Goal: Task Accomplishment & Management: Manage account settings

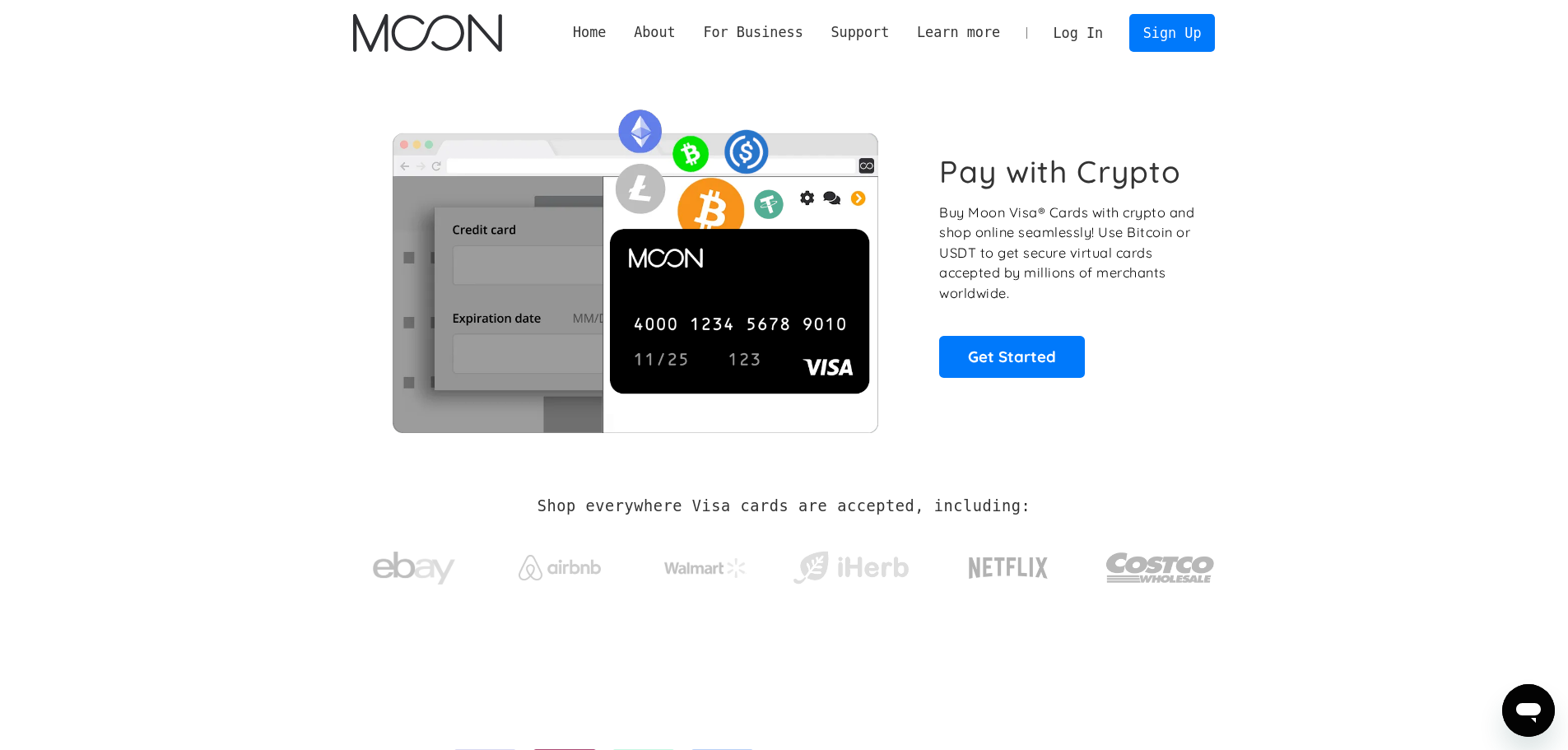
click at [1094, 32] on link "Log In" at bounding box center [1078, 32] width 77 height 37
click at [1093, 28] on link "Log In" at bounding box center [1078, 32] width 77 height 37
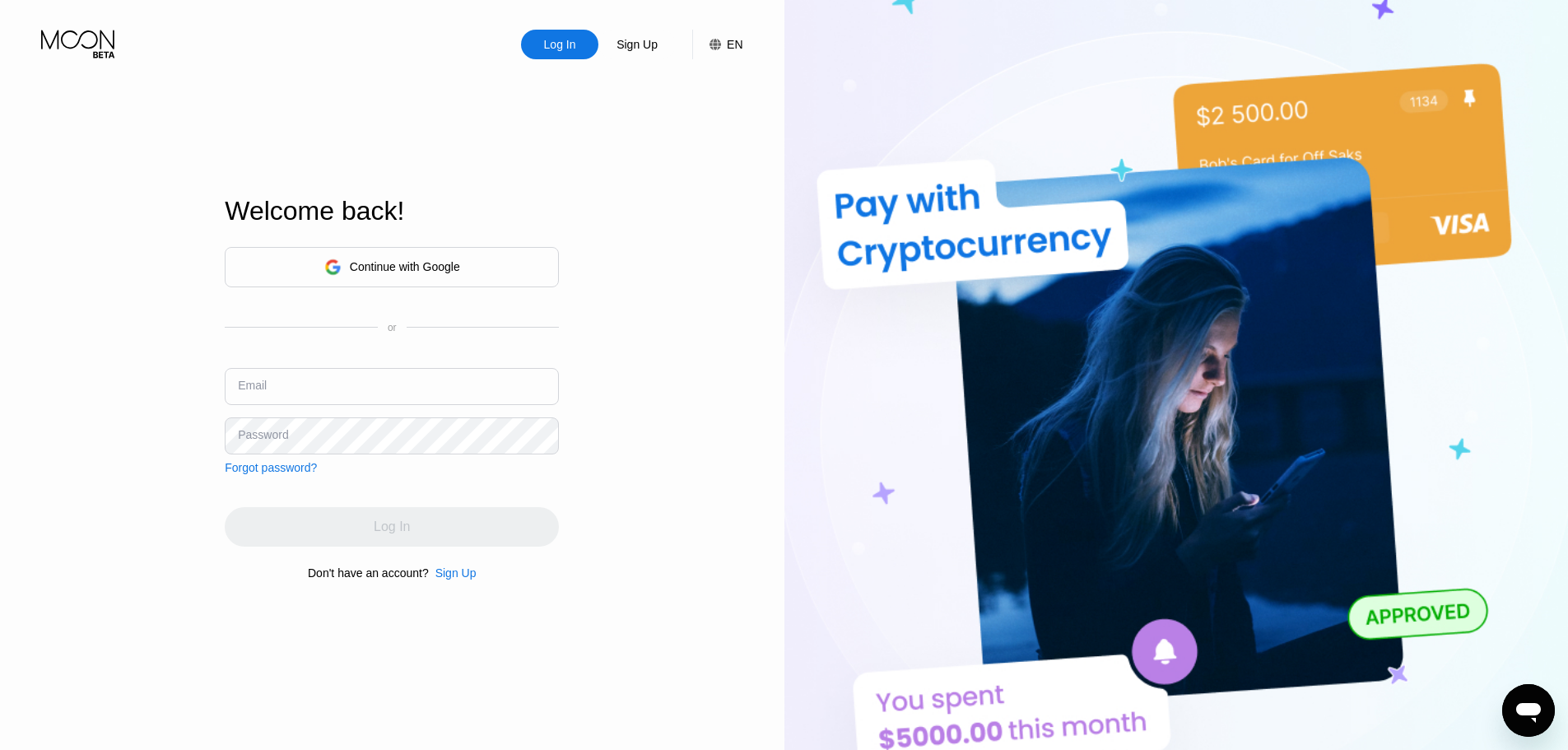
click at [275, 388] on input "text" at bounding box center [391, 387] width 334 height 37
paste input "evanjones2015@irresolutymail.com lkzieoduA1041 lkzieoduA1041_"
drag, startPoint x: 472, startPoint y: 391, endPoint x: 610, endPoint y: 390, distance: 138.0
click at [610, 390] on div "Log In Sign Up EN Language English Save Welcome back! Continue with Google or E…" at bounding box center [392, 412] width 785 height 825
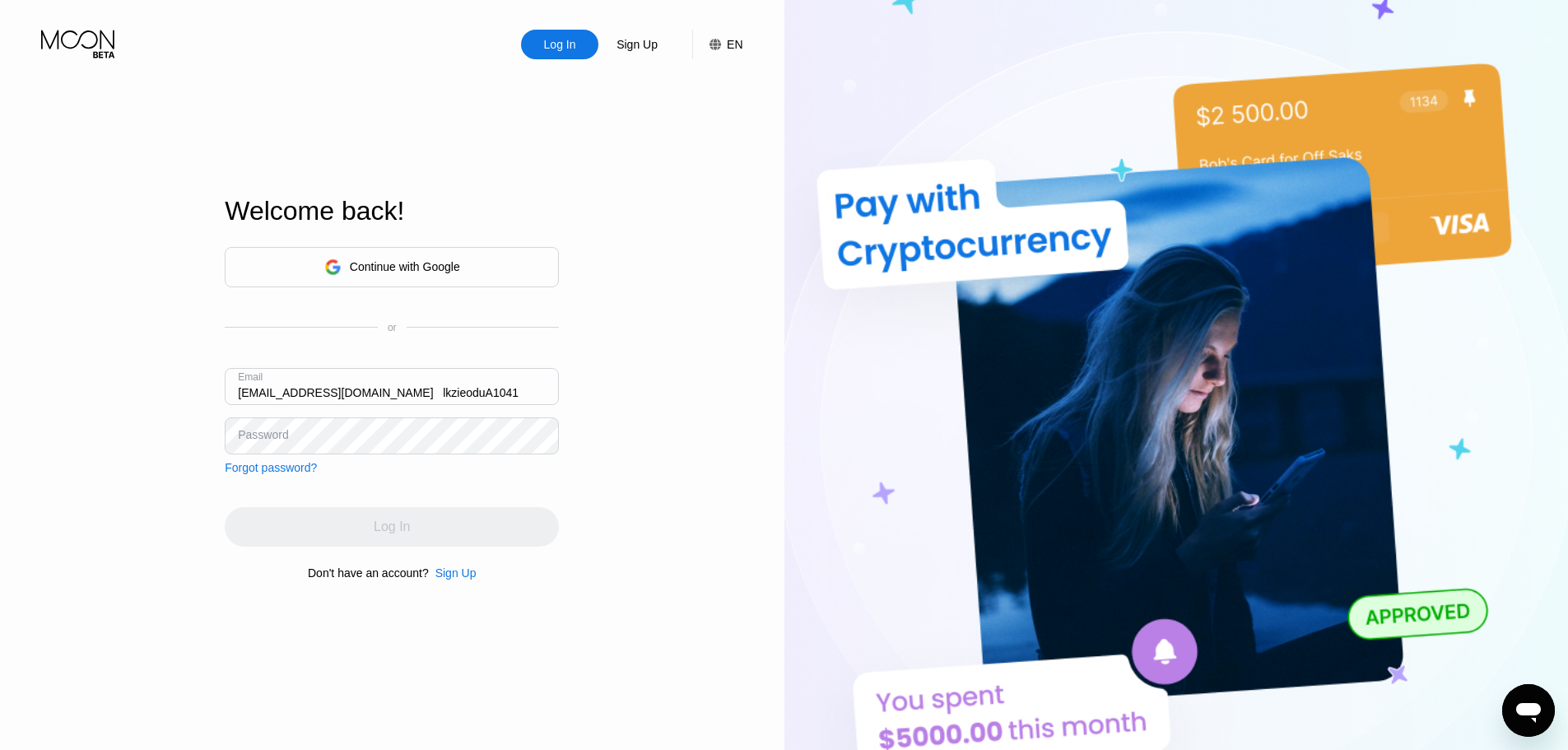
scroll to position [0, 0]
drag, startPoint x: 522, startPoint y: 392, endPoint x: 26, endPoint y: 384, distance: 496.1
click at [29, 384] on div "Log In Sign Up EN Language English Save Welcome back! Continue with Google or E…" at bounding box center [392, 412] width 785 height 825
click at [469, 389] on input "evanjones2015@irresolutymail.com lkzieoduA1041" at bounding box center [391, 387] width 334 height 37
click at [469, 388] on input "evanjones2015@irresolutymail.com lkzieoduA1041" at bounding box center [391, 387] width 334 height 37
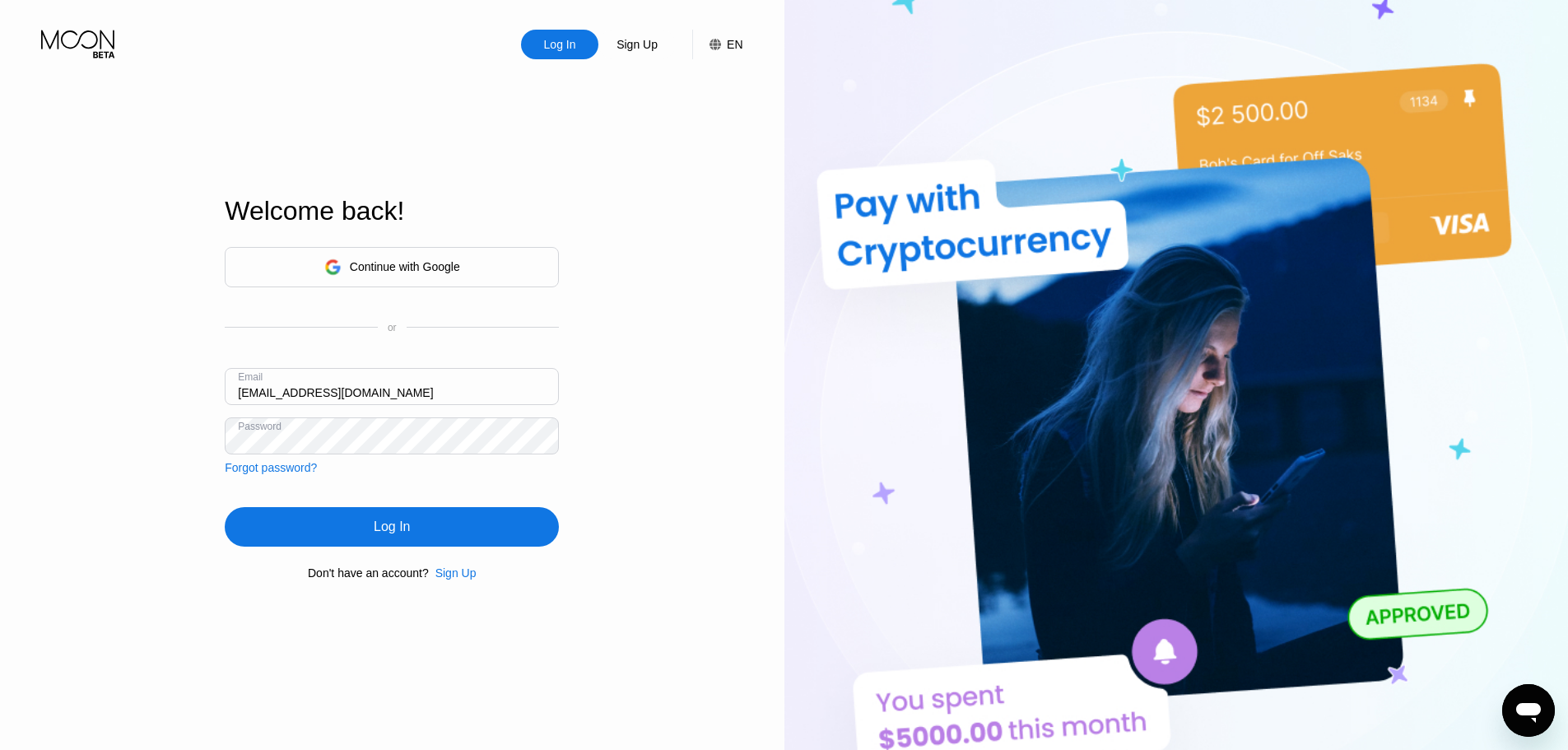
type input "evanjones2015@irresolutymail.com"
click at [369, 529] on div "Log In" at bounding box center [391, 526] width 334 height 39
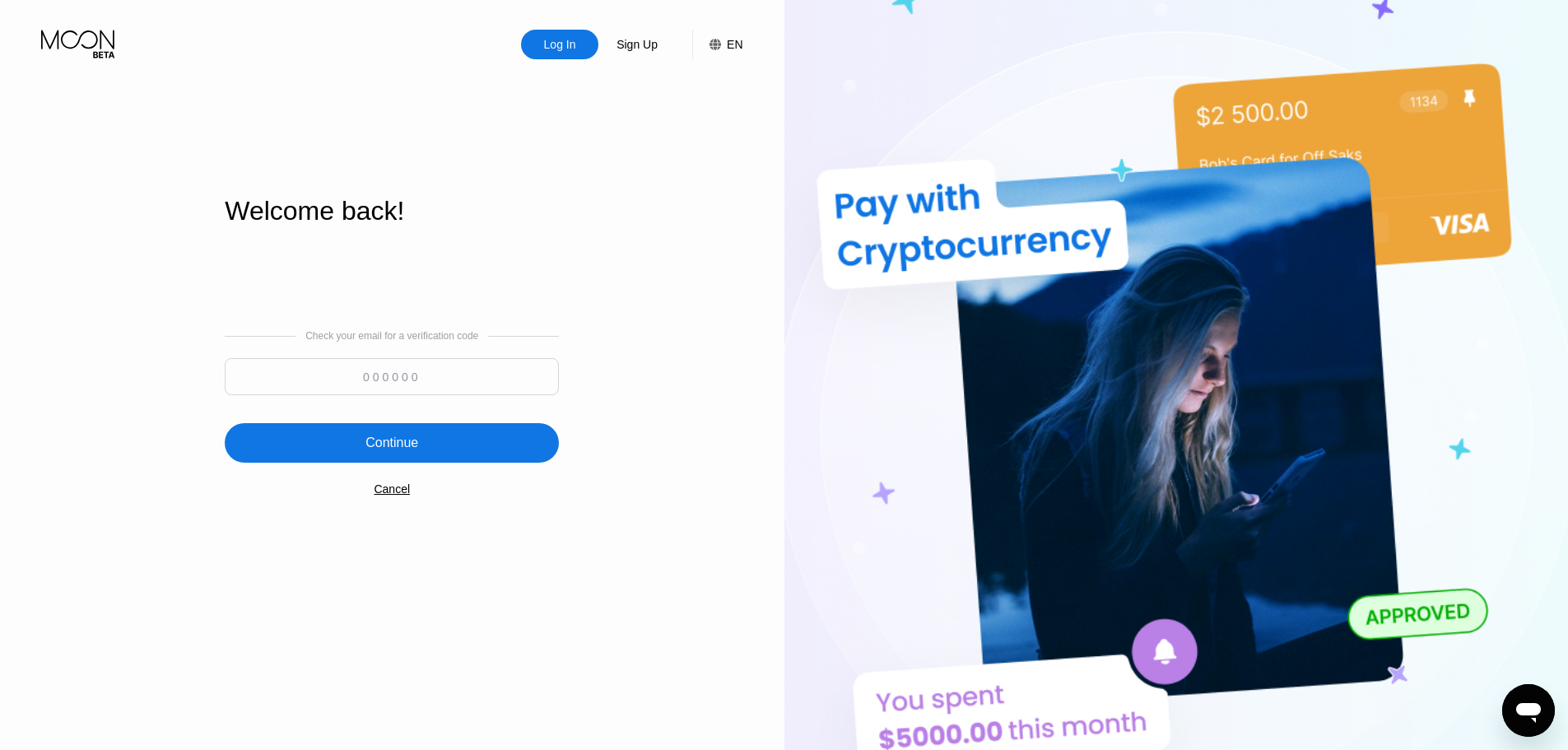
click at [406, 381] on input at bounding box center [391, 377] width 334 height 37
paste input "354610"
type input "354610"
click at [415, 443] on div "Continue" at bounding box center [392, 442] width 53 height 16
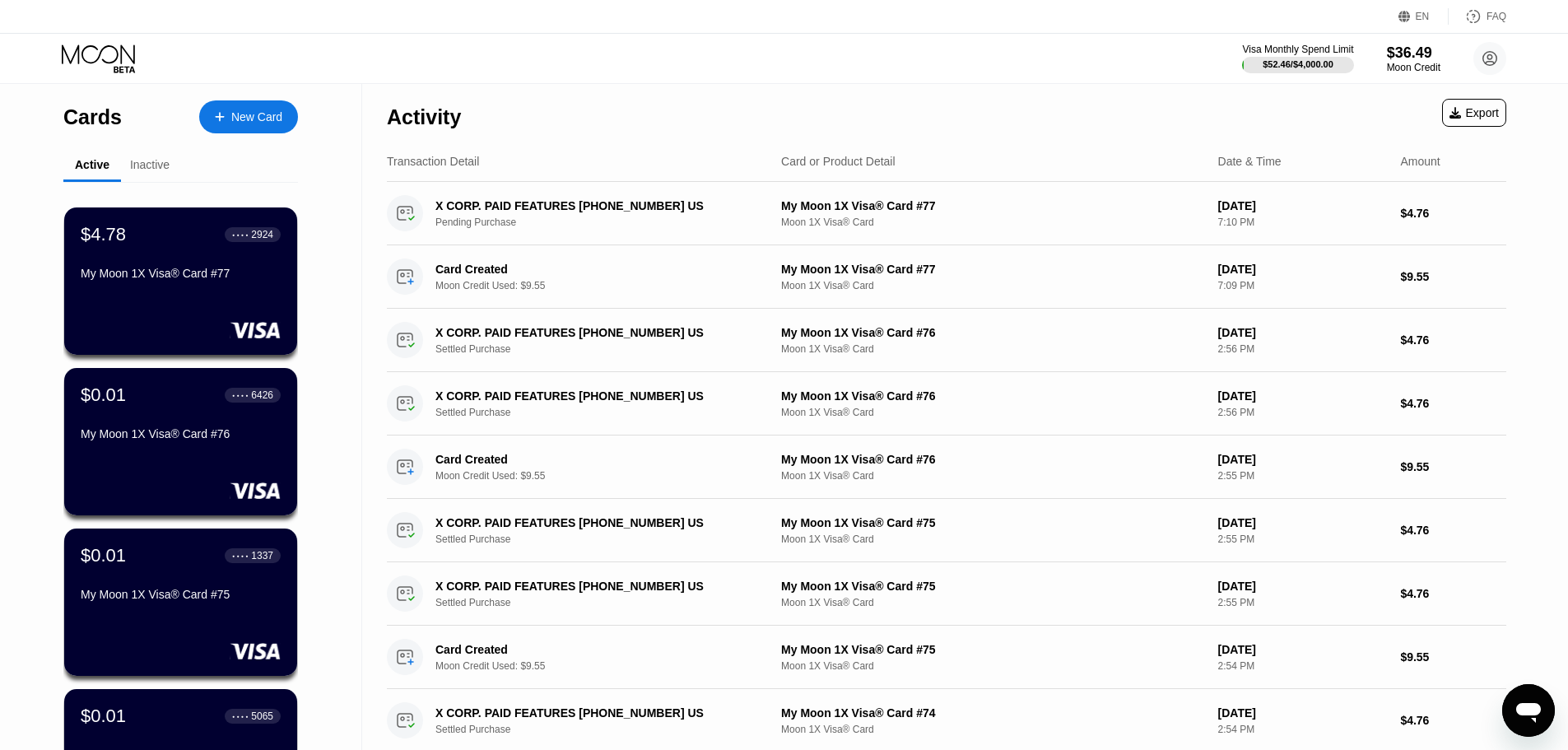
click at [154, 245] on div "$4.78 ● ● ● ● 2924" at bounding box center [180, 234] width 200 height 21
click at [180, 255] on div "$4.78 ● ● ● ● 2924 My Moon 1X Visa® Card #77" at bounding box center [180, 254] width 202 height 64
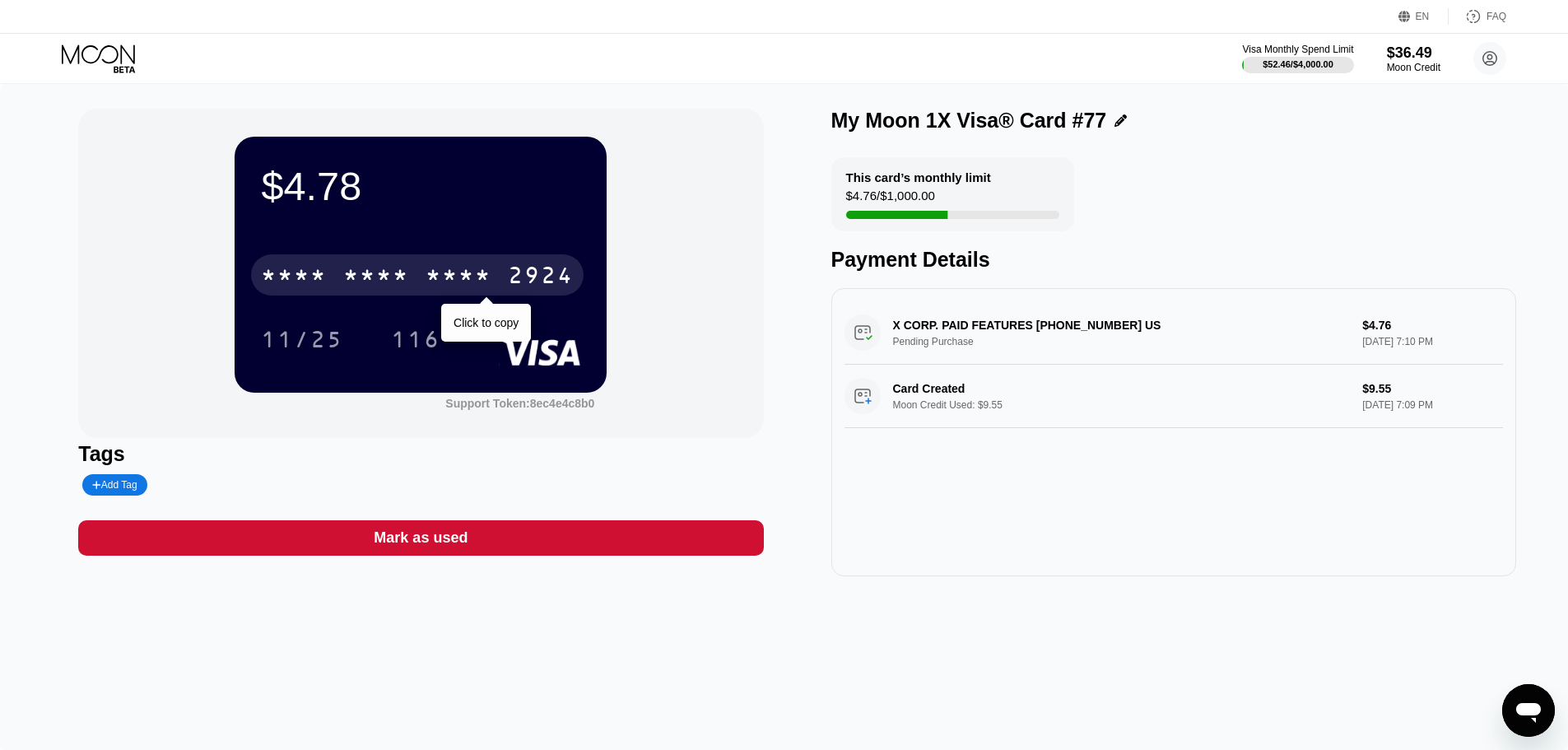
click at [422, 281] on div "* * * * * * * * * * * * 2924" at bounding box center [417, 275] width 332 height 41
